Goal: Information Seeking & Learning: Check status

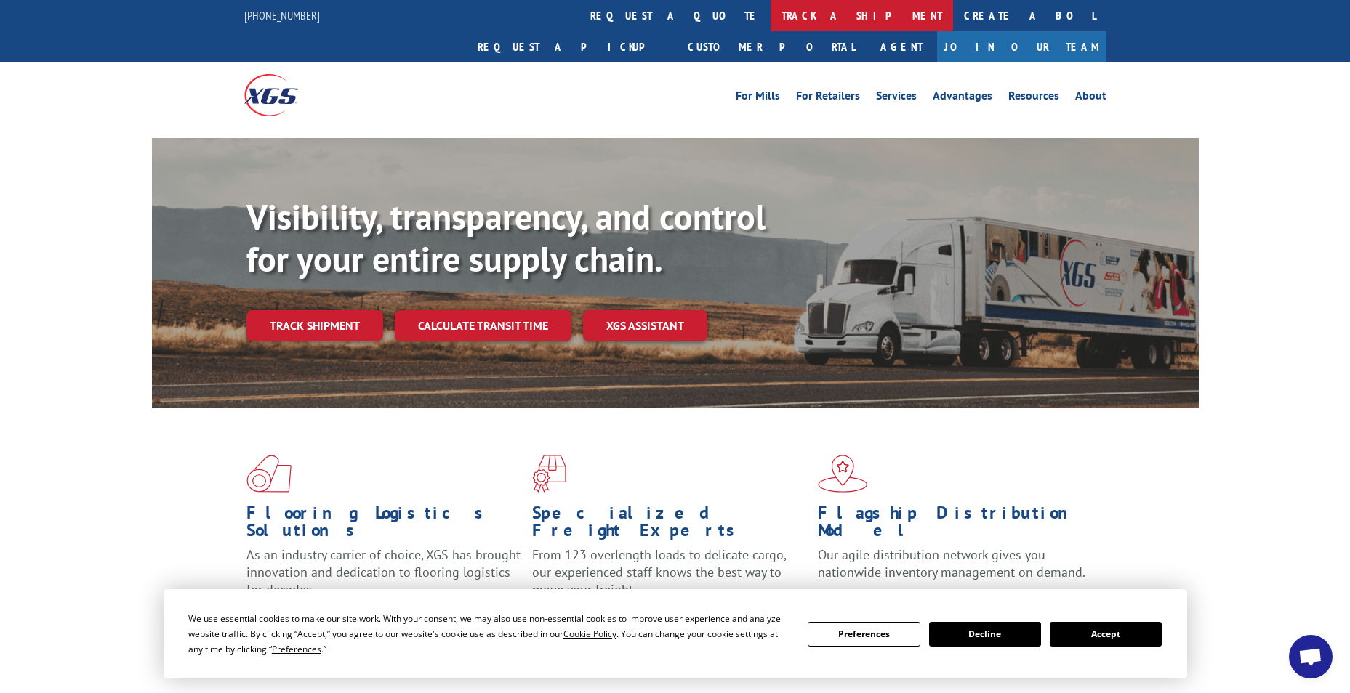
click at [770, 14] on link "track a shipment" at bounding box center [861, 15] width 182 height 31
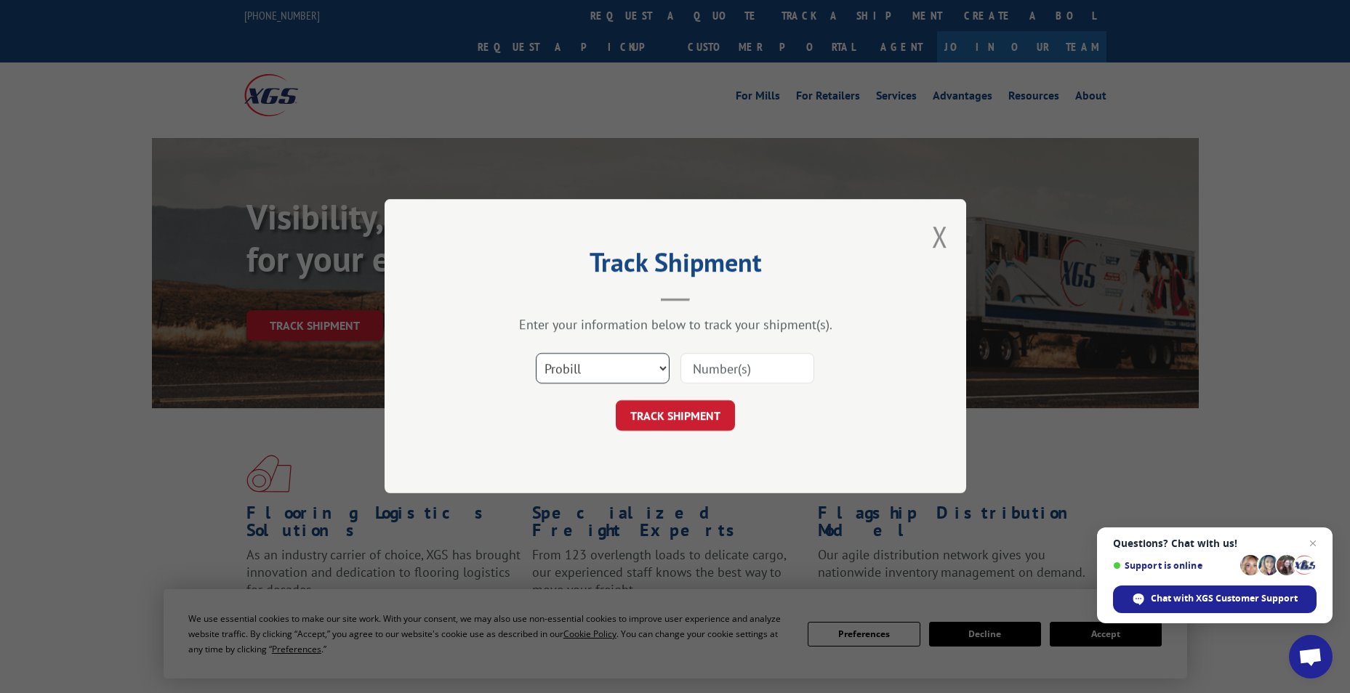
click at [567, 371] on select "Select category... Probill BOL PO" at bounding box center [603, 369] width 134 height 31
select select "bol"
click at [536, 354] on select "Select category... Probill BOL PO" at bounding box center [603, 369] width 134 height 31
click at [715, 372] on input at bounding box center [747, 369] width 134 height 31
paste input "6009323"
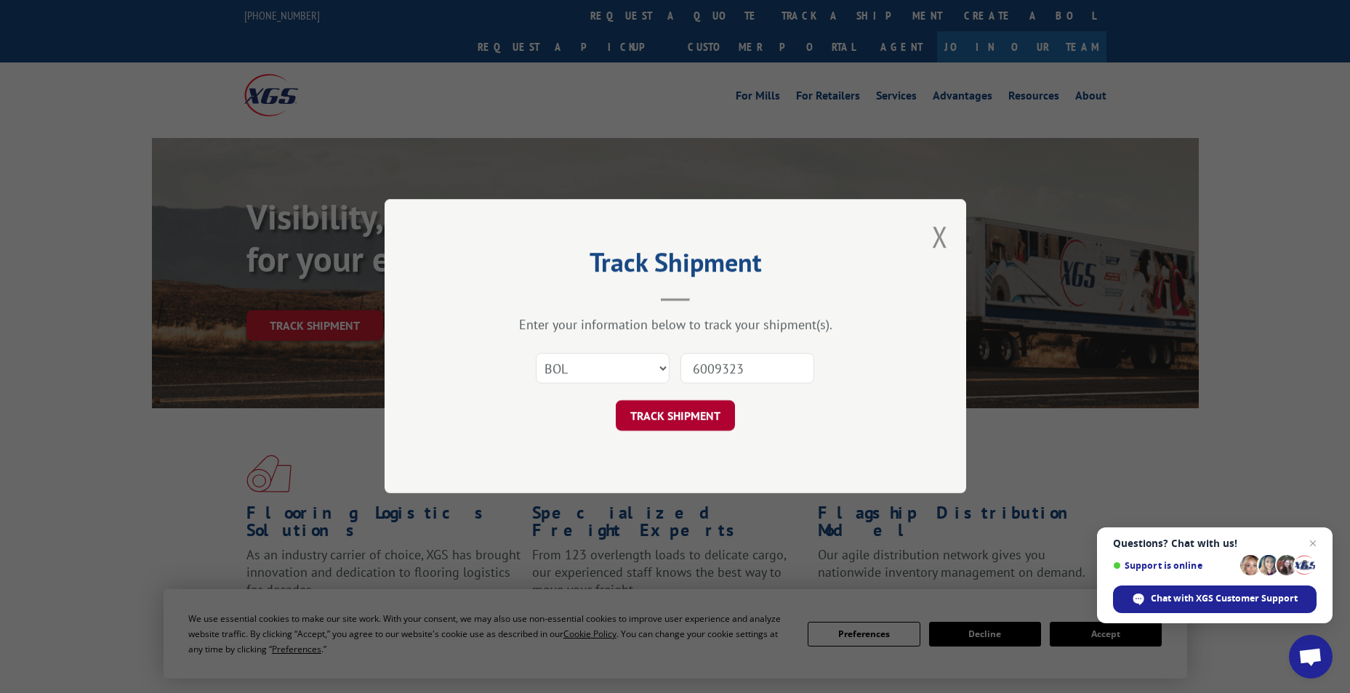
type input "6009323"
click at [666, 418] on button "TRACK SHIPMENT" at bounding box center [675, 416] width 119 height 31
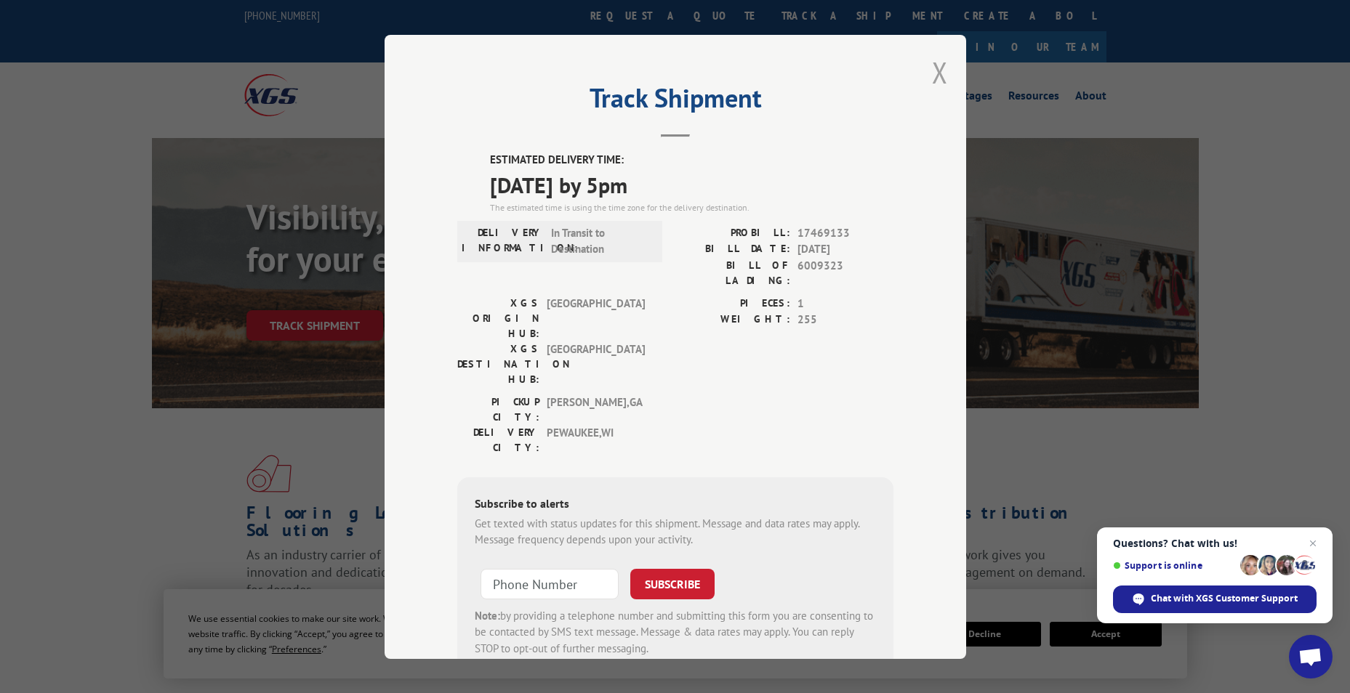
click at [937, 62] on button "Close modal" at bounding box center [940, 72] width 16 height 39
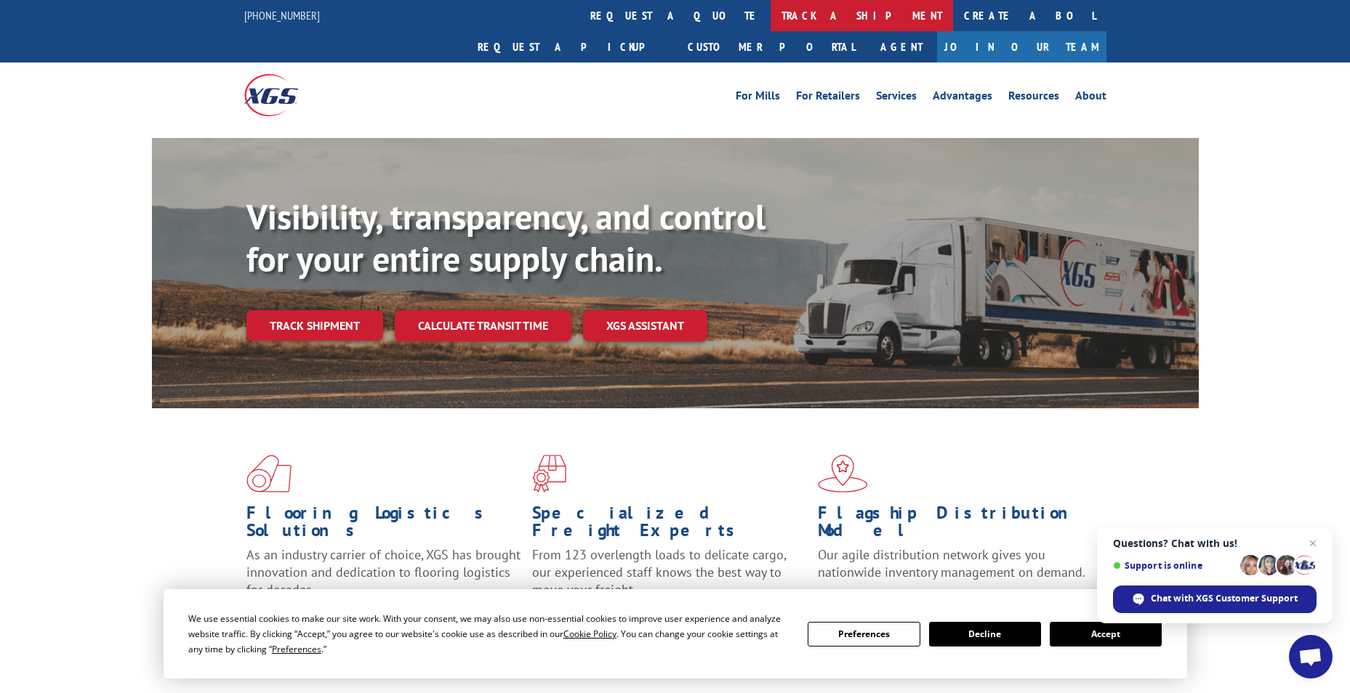
click at [770, 9] on link "track a shipment" at bounding box center [861, 15] width 182 height 31
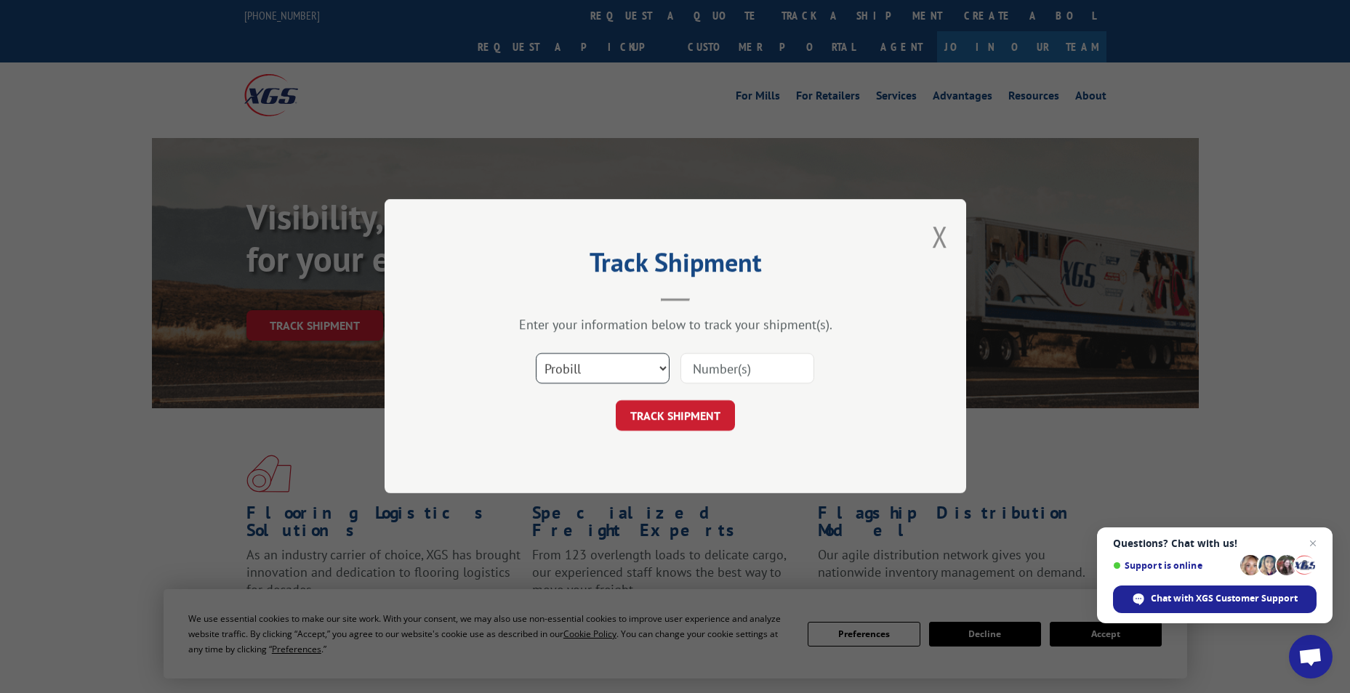
click at [612, 373] on select "Select category... Probill BOL PO" at bounding box center [603, 369] width 134 height 31
select select "bol"
click at [536, 354] on select "Select category... Probill BOL PO" at bounding box center [603, 369] width 134 height 31
paste input "6006751"
type input "6006751"
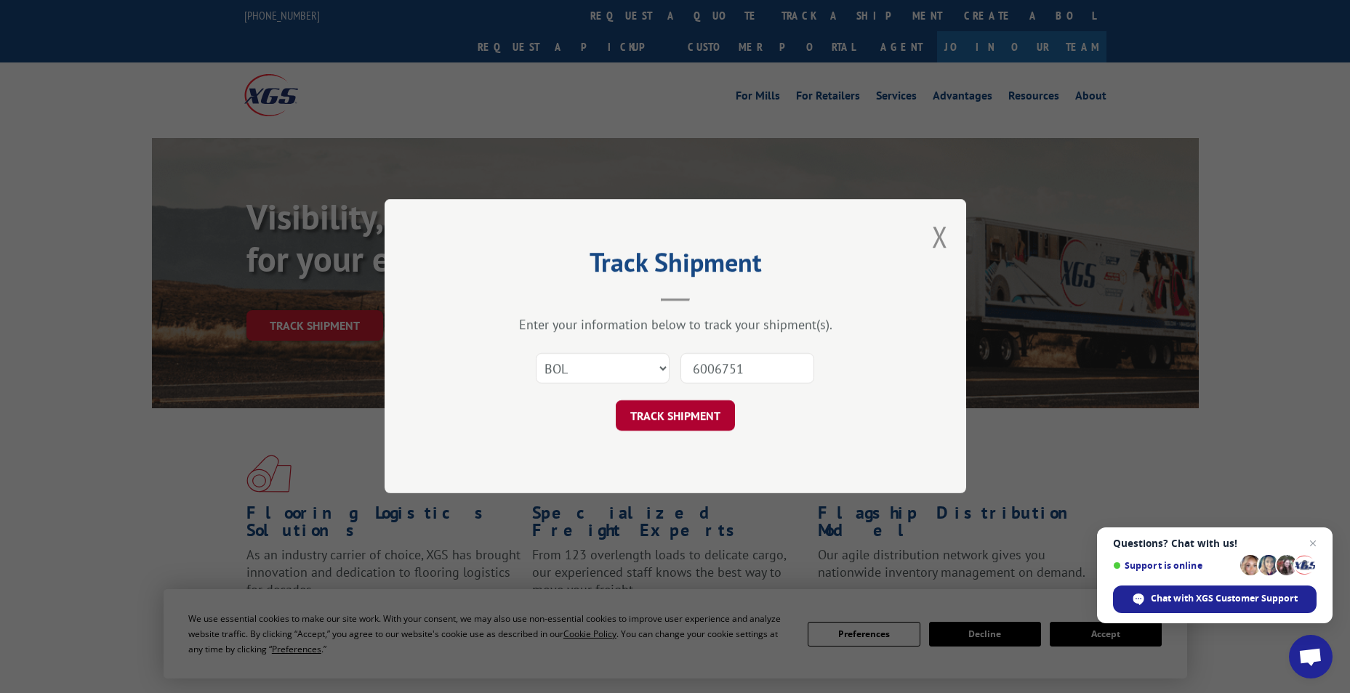
click at [661, 404] on button "TRACK SHIPMENT" at bounding box center [675, 416] width 119 height 31
